Goal: Transaction & Acquisition: Purchase product/service

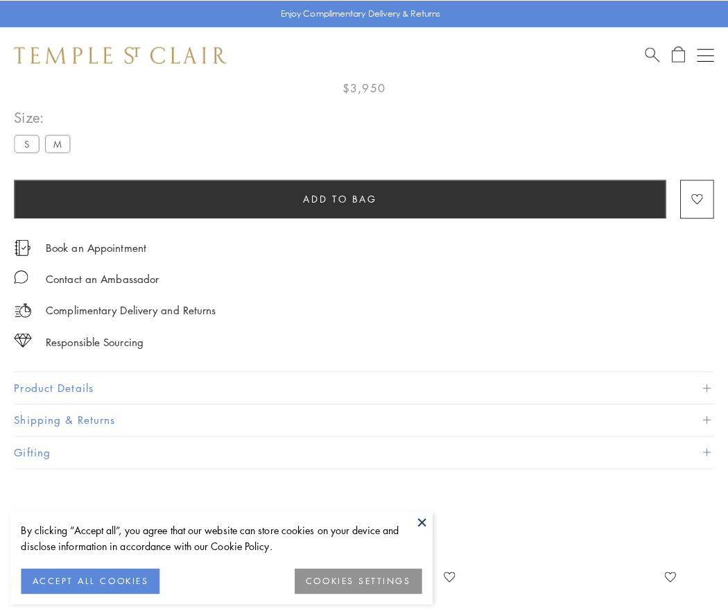
scroll to position [82, 0]
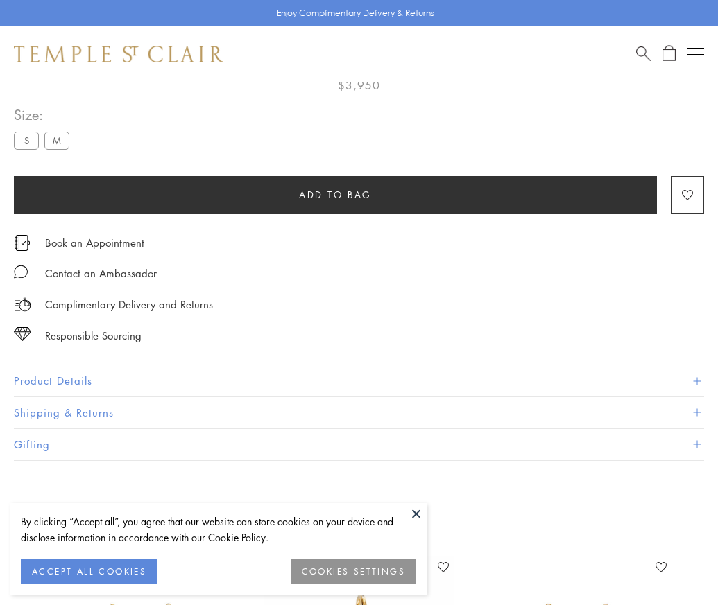
click at [335, 194] on span "Add to bag" at bounding box center [335, 194] width 73 height 15
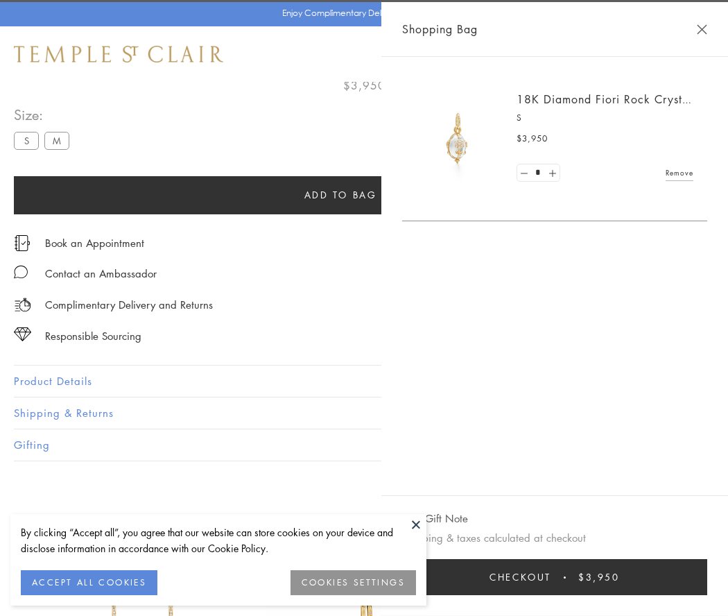
click at [694, 577] on button "Checkout $3,950" at bounding box center [554, 577] width 305 height 36
